Goal: Check status: Check status

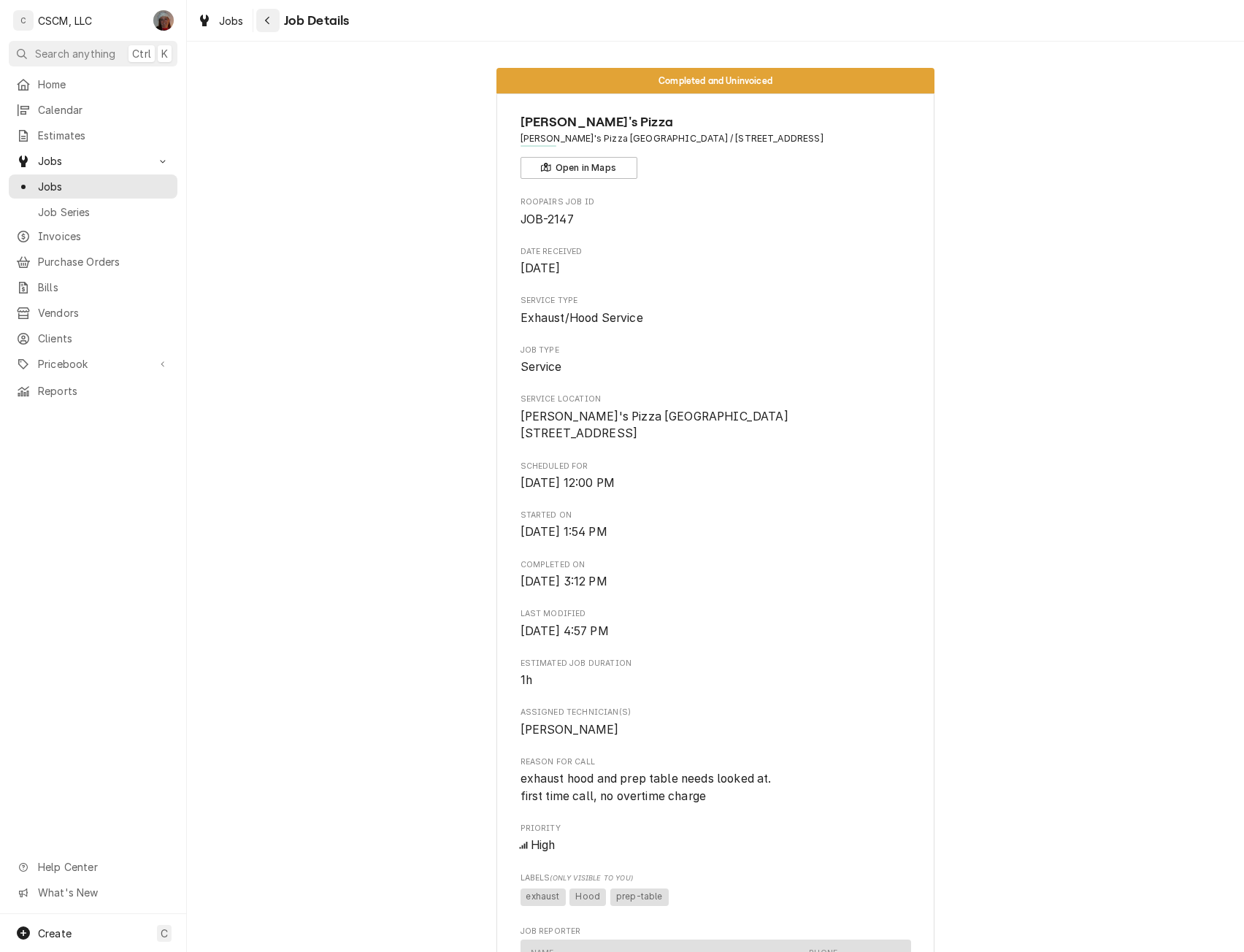
click at [261, 18] on div "Navigate back" at bounding box center [267, 20] width 14 height 14
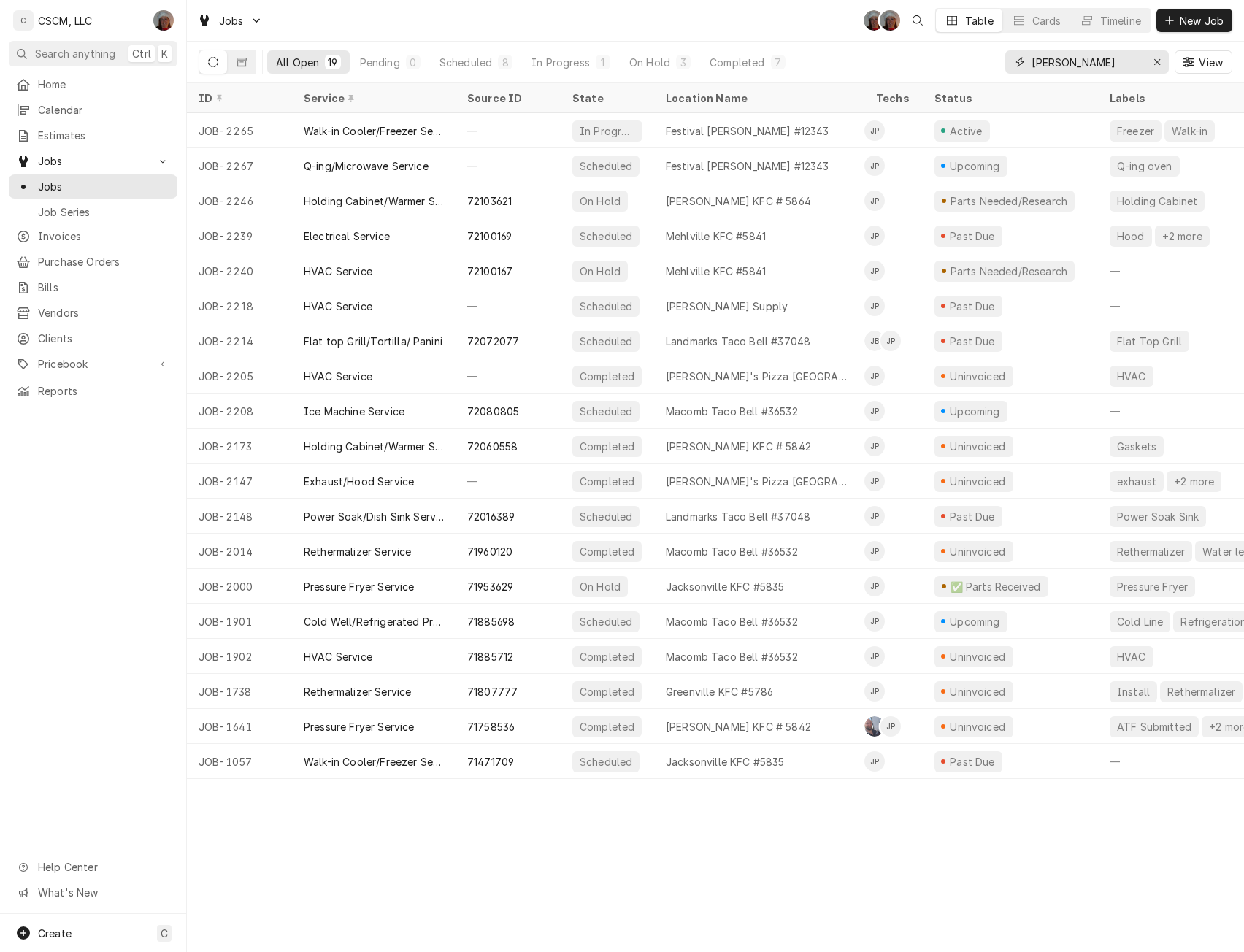
click at [1074, 63] on input "Jonnie" at bounding box center [1086, 62] width 109 height 23
type input "J"
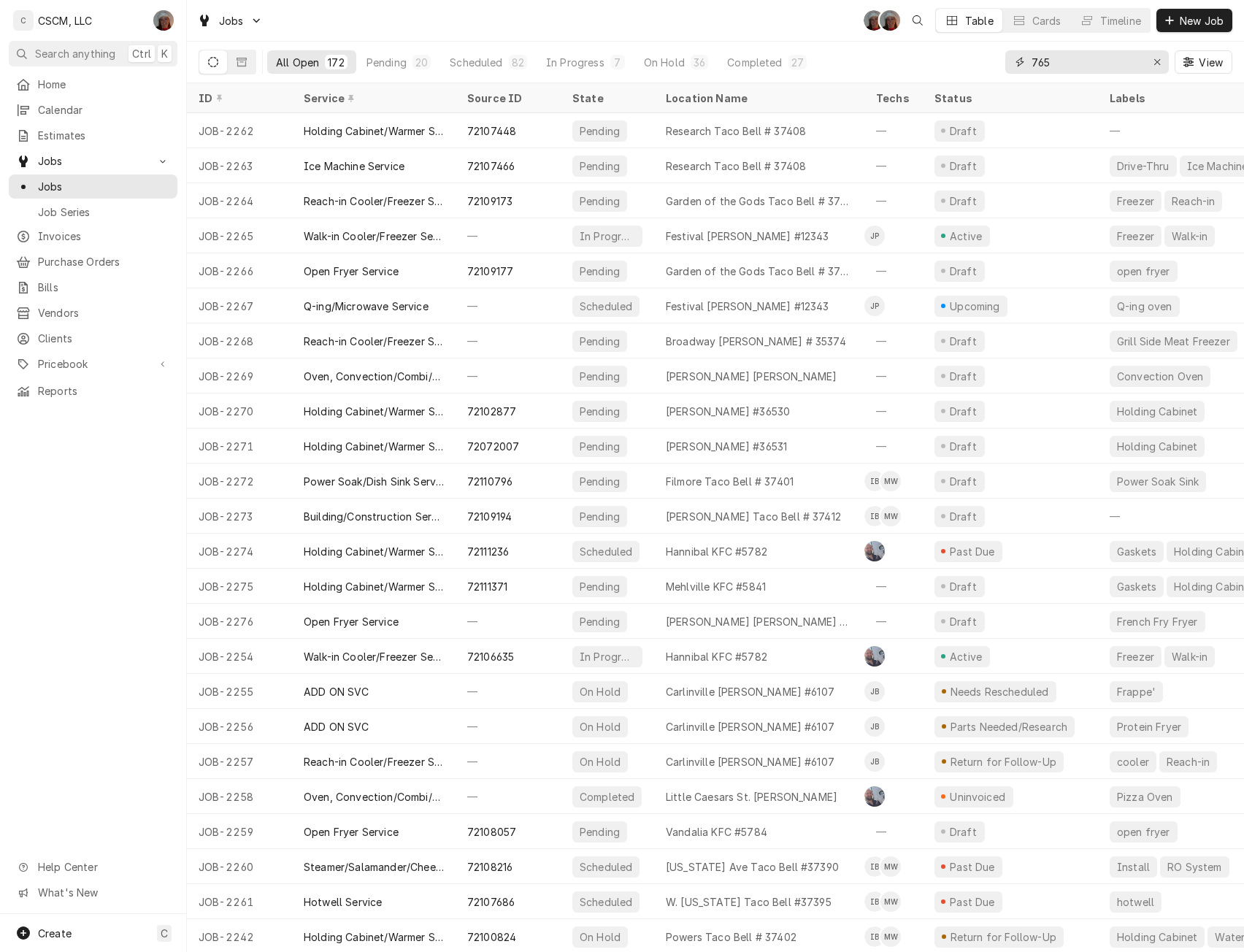
type input "7654"
